Goal: Task Accomplishment & Management: Use online tool/utility

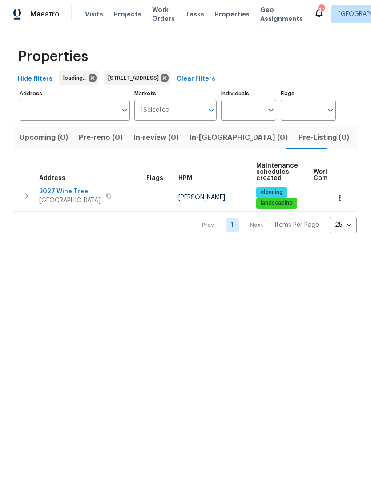
type input "[STREET_ADDRESS]"
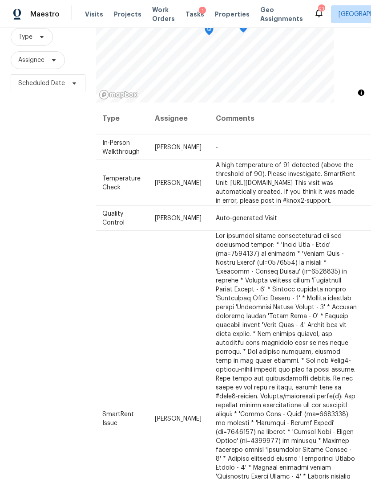
scroll to position [0, 74]
click at [0, 0] on icon at bounding box center [0, 0] width 0 height 0
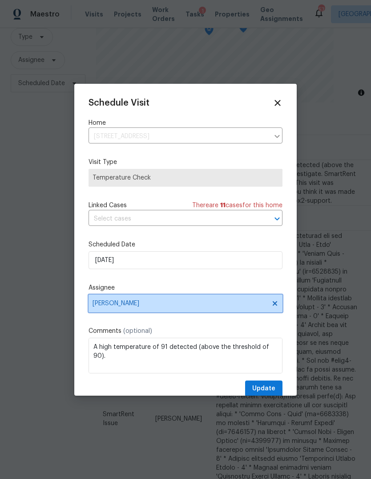
click at [136, 307] on span "[PERSON_NAME]" at bounding box center [180, 303] width 175 height 7
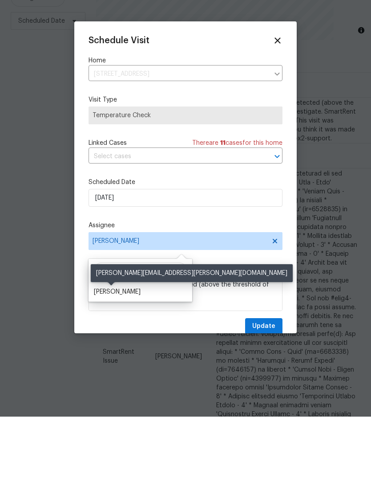
type input "[PERSON_NAME]"
click at [116, 350] on div "[PERSON_NAME]" at bounding box center [117, 354] width 47 height 9
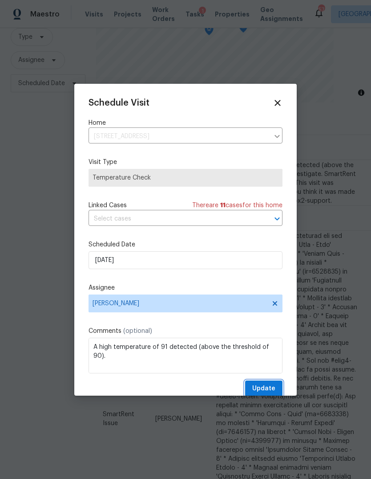
click at [268, 392] on span "Update" at bounding box center [263, 388] width 23 height 11
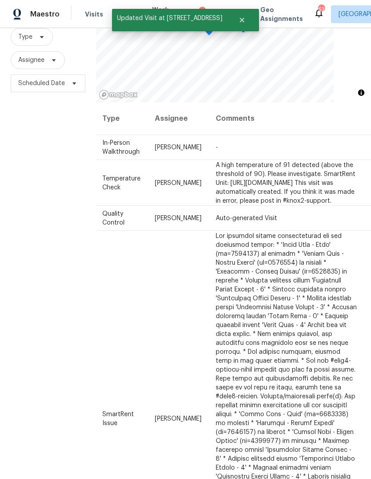
scroll to position [0, 74]
click at [0, 0] on icon at bounding box center [0, 0] width 0 height 0
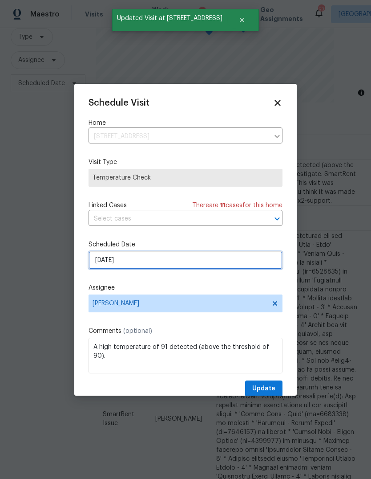
click at [144, 259] on input "9/26/2025" at bounding box center [186, 260] width 194 height 18
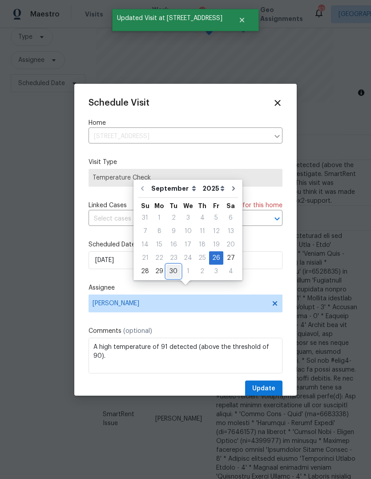
click at [171, 265] on div "30" at bounding box center [174, 271] width 14 height 12
type input "9/30/2025"
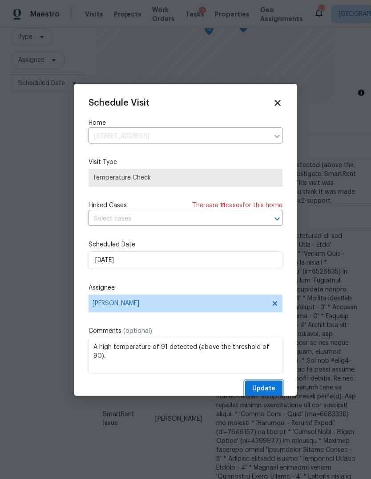
click at [273, 388] on span "Update" at bounding box center [263, 388] width 23 height 11
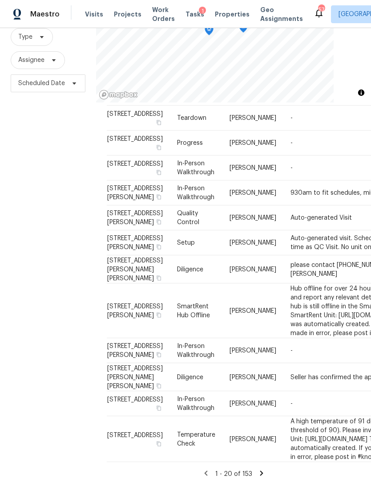
scroll to position [1232, 0]
click at [261, 470] on icon at bounding box center [261, 472] width 3 height 5
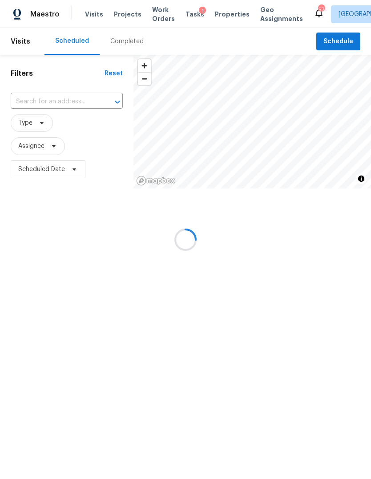
scroll to position [0, 0]
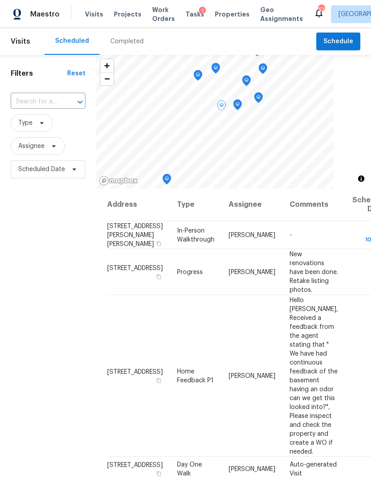
click at [0, 0] on icon at bounding box center [0, 0] width 0 height 0
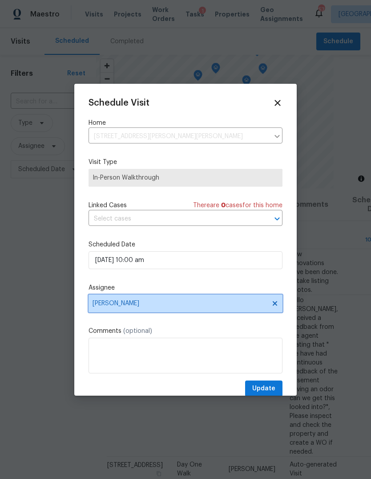
click at [161, 304] on span "Wayne Putnam" at bounding box center [180, 303] width 175 height 7
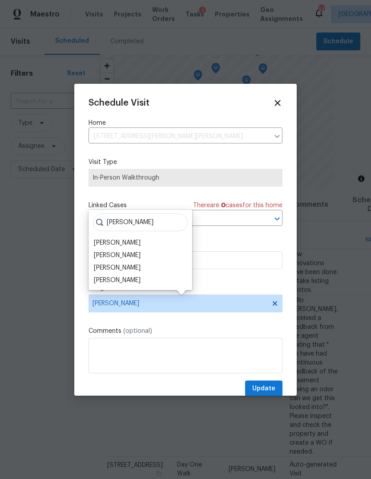
type input "Hunt"
click at [140, 242] on div "Hunter Anderson" at bounding box center [117, 242] width 47 height 9
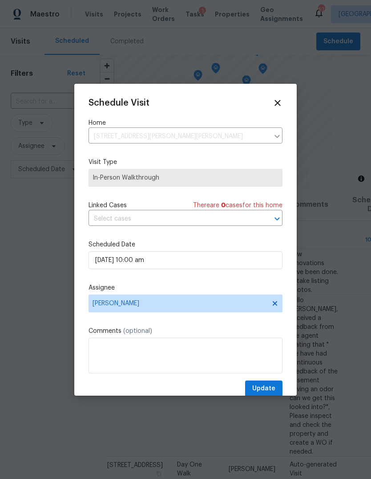
click at [275, 390] on span "Update" at bounding box center [263, 388] width 23 height 11
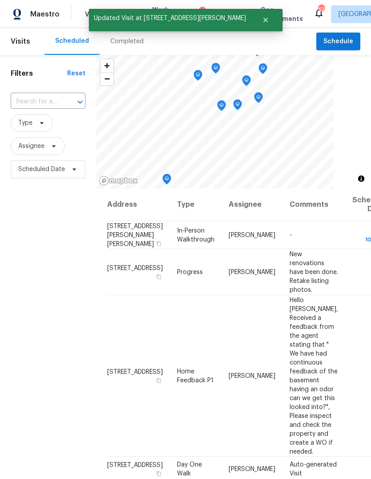
click at [32, 262] on div "Filters Reset ​ Type Assignee Scheduled Date" at bounding box center [48, 313] width 96 height 516
